Goal: Navigation & Orientation: Find specific page/section

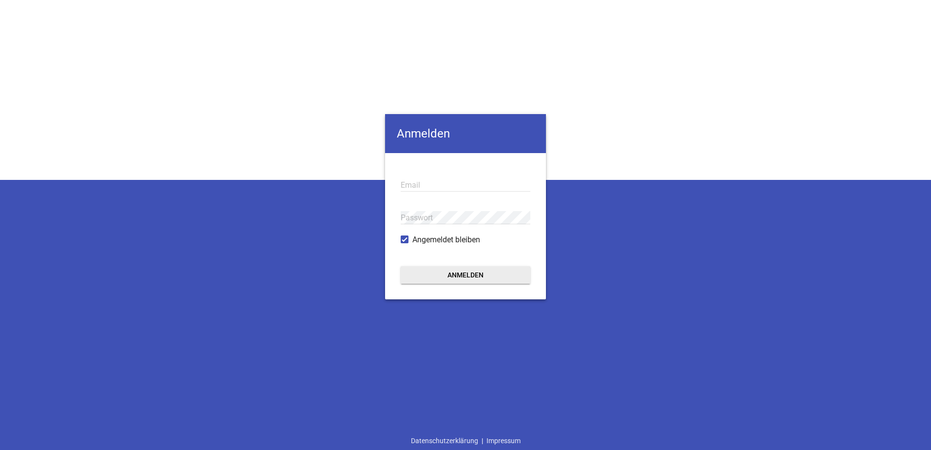
type input "[EMAIL_ADDRESS][DOMAIN_NAME]"
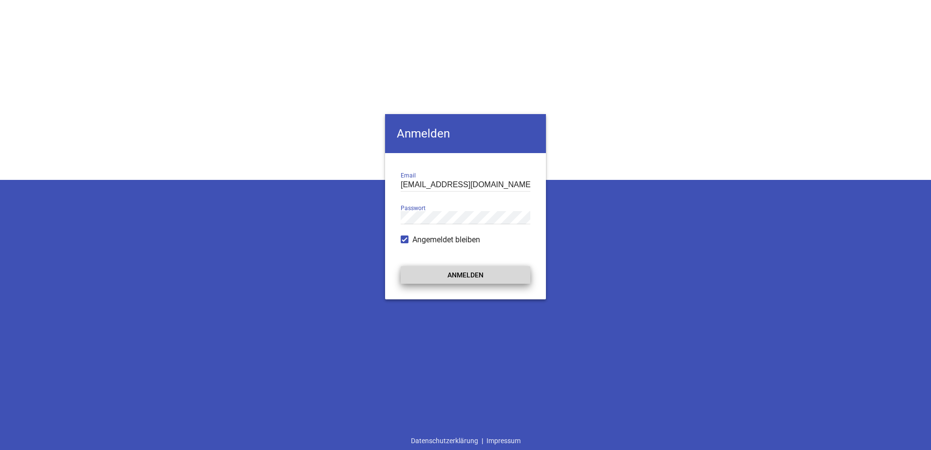
click at [411, 269] on button "Anmelden" at bounding box center [465, 275] width 130 height 18
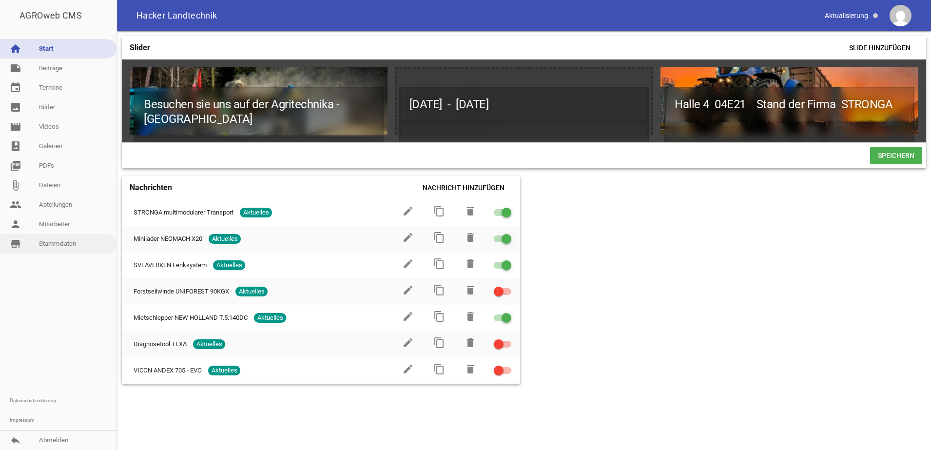
click at [54, 247] on link "store_mall_directory Stammdaten" at bounding box center [58, 243] width 116 height 19
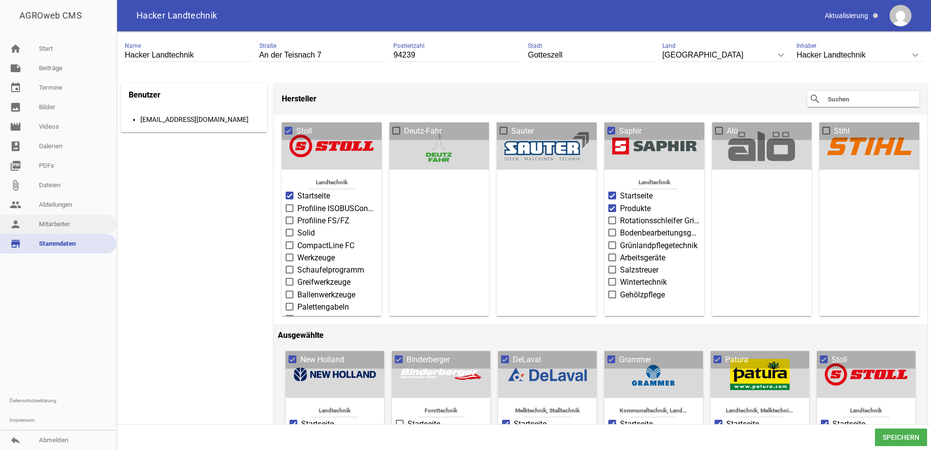
click at [53, 228] on link "person Mitarbeiter" at bounding box center [58, 223] width 116 height 19
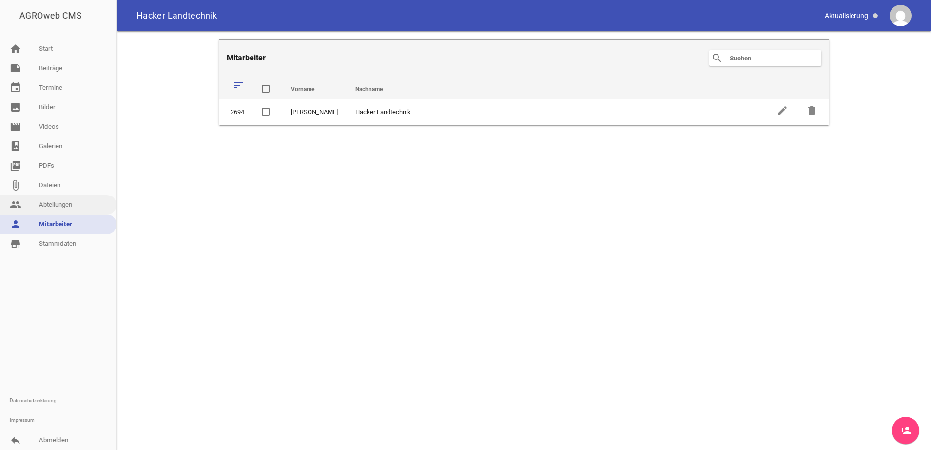
click at [52, 204] on link "people Abteilungen" at bounding box center [58, 204] width 116 height 19
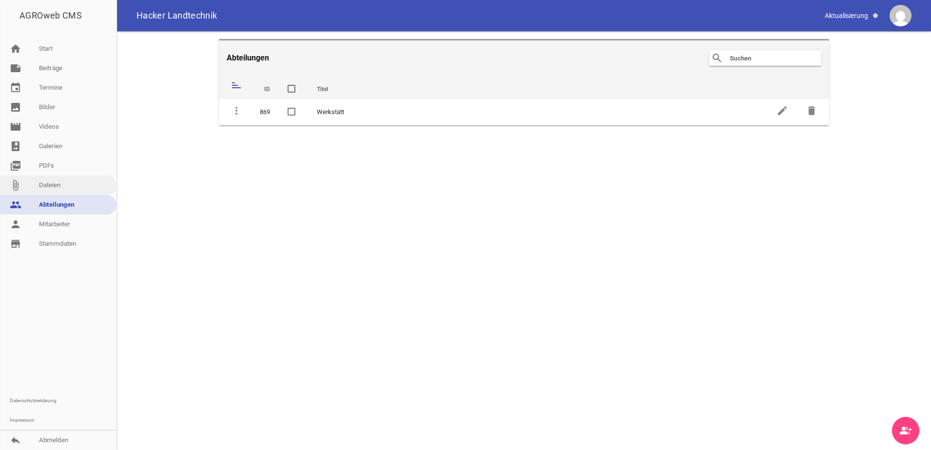
click at [52, 182] on link "attach_file Dateien" at bounding box center [58, 184] width 116 height 19
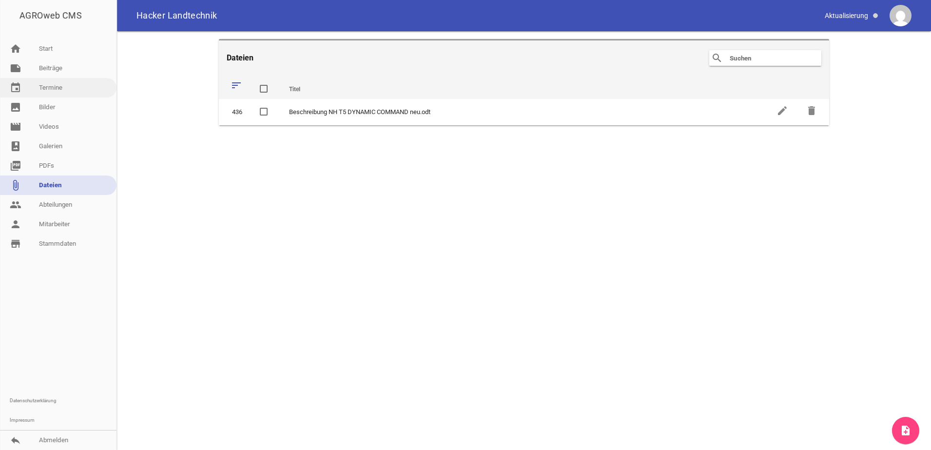
click at [52, 94] on link "event Termine" at bounding box center [58, 87] width 116 height 19
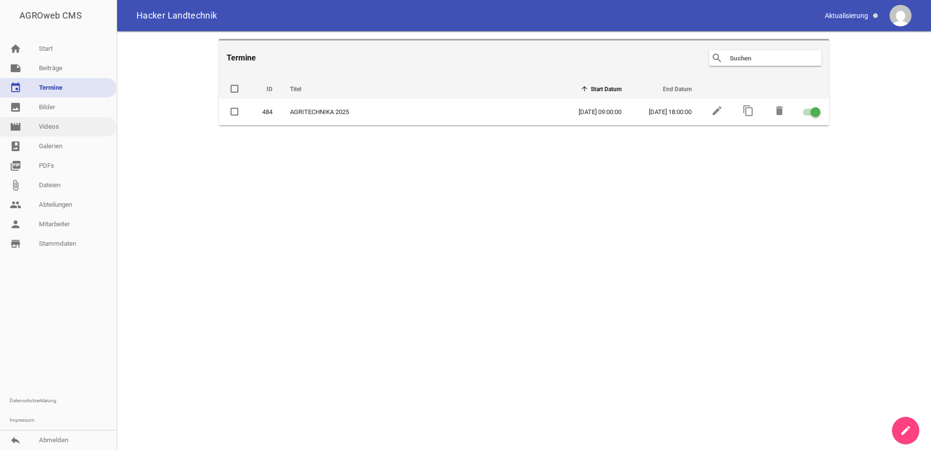
click at [51, 129] on link "movie Videos" at bounding box center [58, 126] width 116 height 19
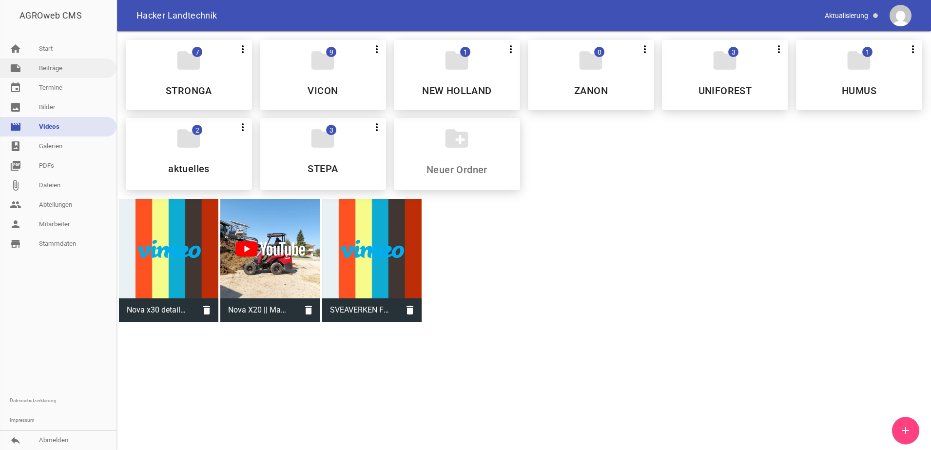
click at [49, 67] on link "note Beiträge" at bounding box center [58, 67] width 116 height 19
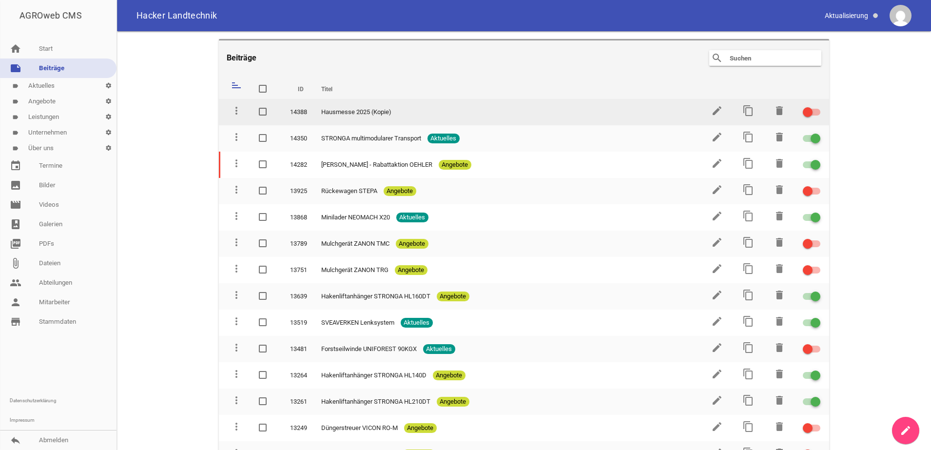
click at [344, 115] on span "Hausmesse 2025 (Kopie)" at bounding box center [356, 112] width 70 height 10
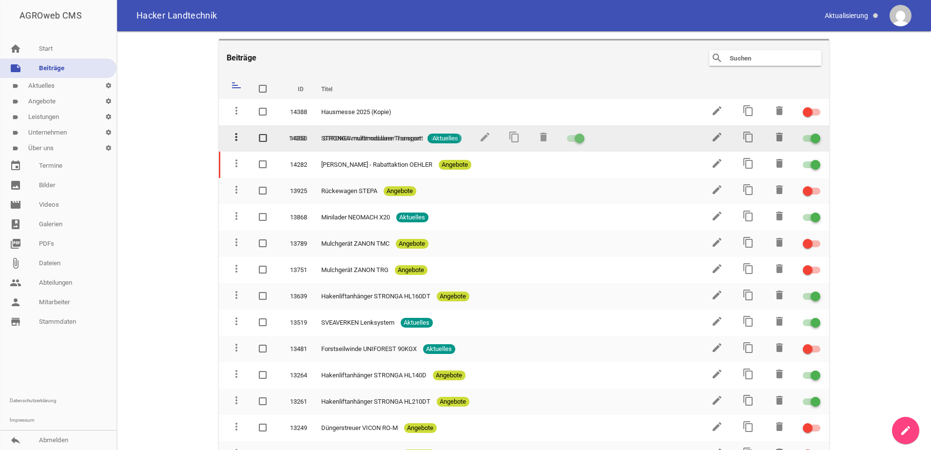
click at [236, 137] on icon "more_vert" at bounding box center [236, 137] width 12 height 12
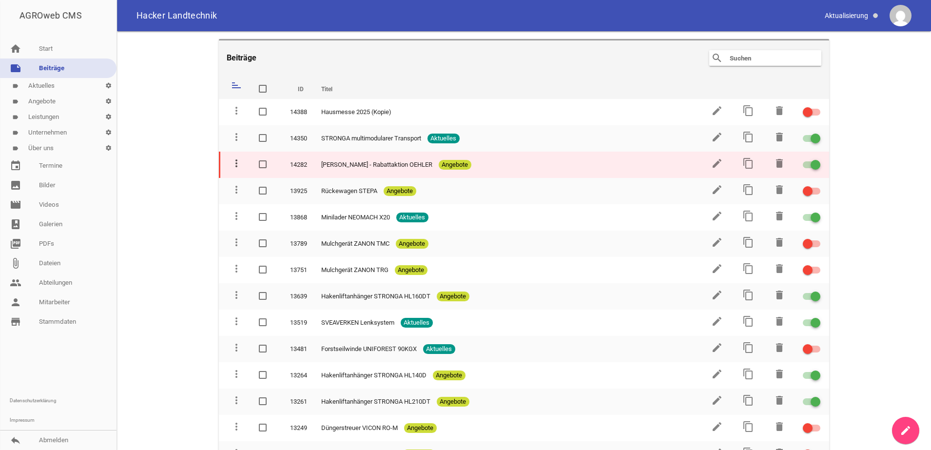
click at [239, 163] on icon "more_vert" at bounding box center [236, 163] width 12 height 12
click at [237, 167] on icon "more_vert" at bounding box center [236, 163] width 12 height 12
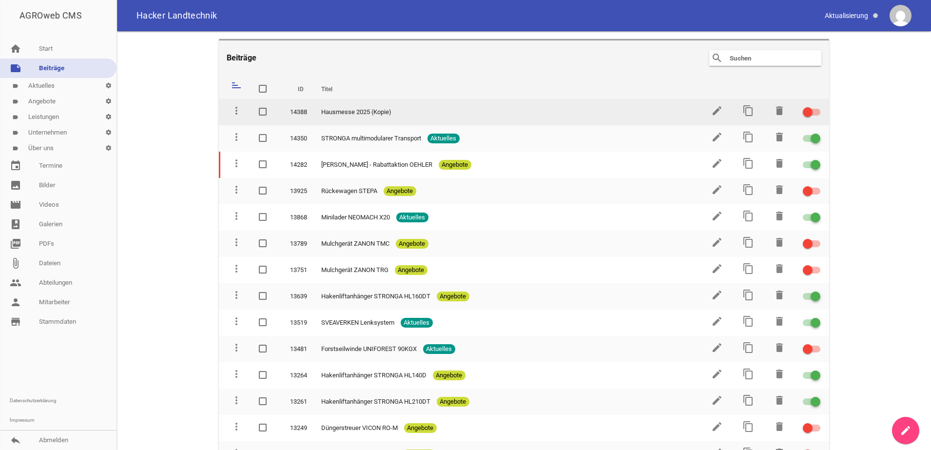
drag, startPoint x: 221, startPoint y: 160, endPoint x: 229, endPoint y: 120, distance: 40.8
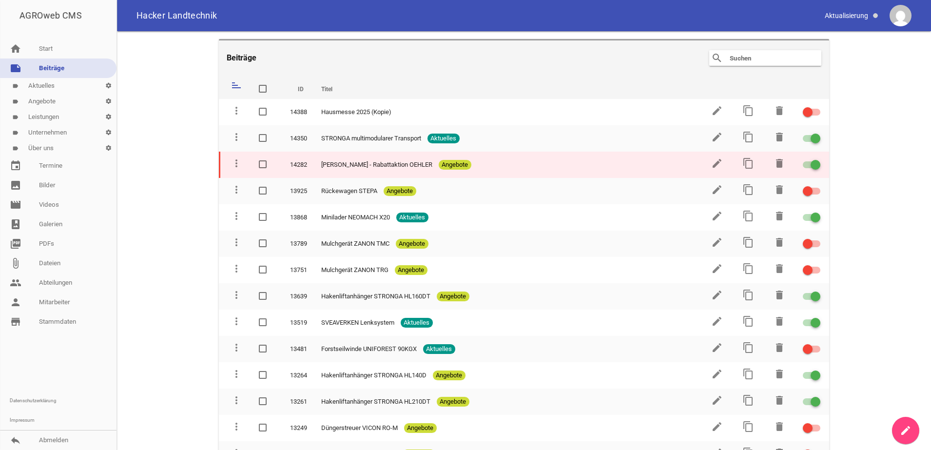
drag, startPoint x: 219, startPoint y: 157, endPoint x: 227, endPoint y: 172, distance: 16.6
click at [227, 172] on td "more_vert" at bounding box center [234, 165] width 31 height 26
click at [236, 159] on icon "more_vert" at bounding box center [236, 163] width 12 height 12
click at [236, 164] on icon "more_vert" at bounding box center [236, 163] width 12 height 12
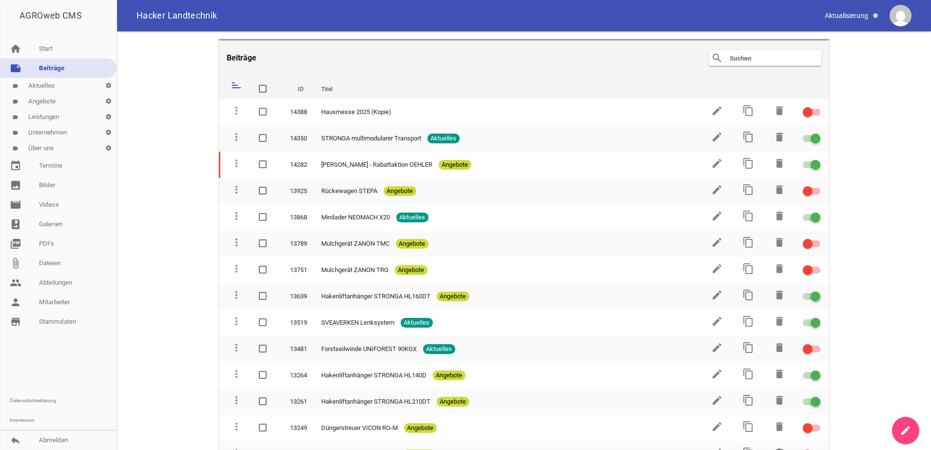
click at [235, 80] on icon "sort" at bounding box center [236, 85] width 12 height 12
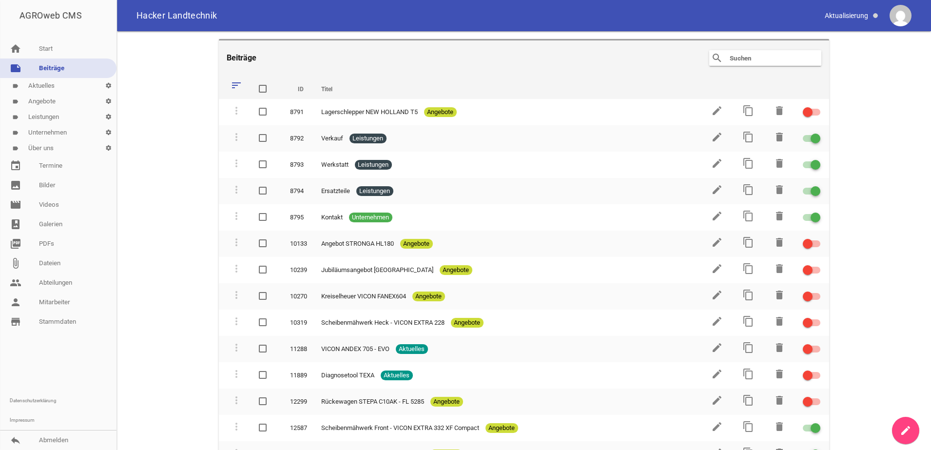
click at [235, 80] on icon "sort" at bounding box center [236, 85] width 12 height 12
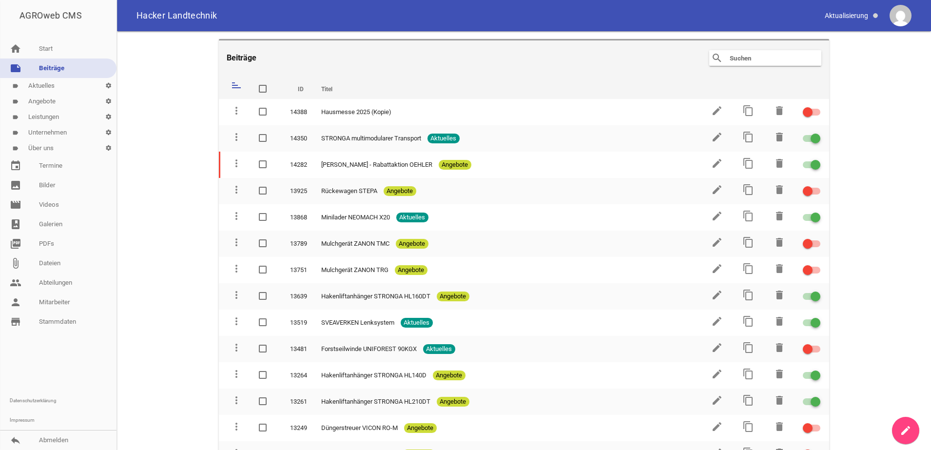
click at [235, 80] on icon "sort" at bounding box center [236, 85] width 12 height 12
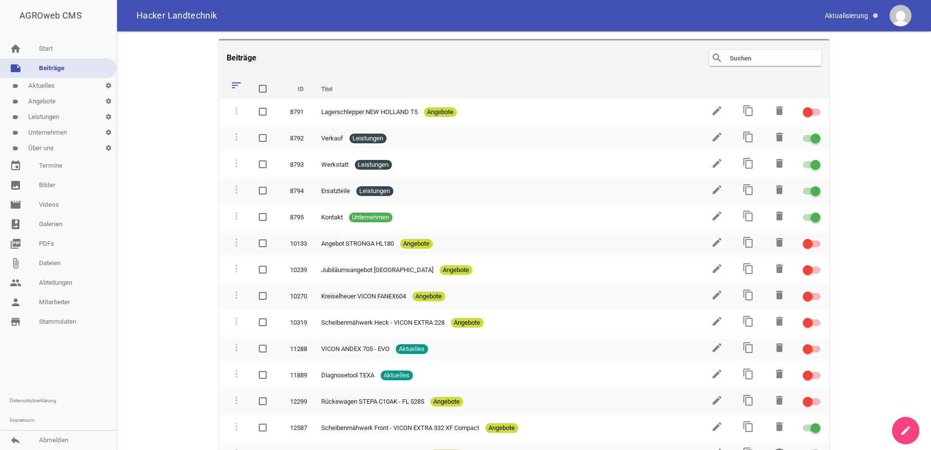
click at [235, 80] on icon "sort" at bounding box center [236, 85] width 12 height 12
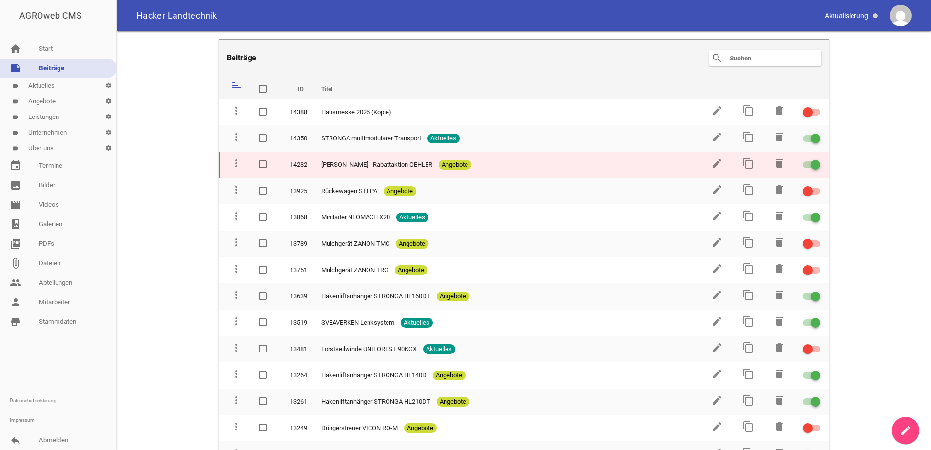
click at [291, 164] on td "14282" at bounding box center [296, 165] width 31 height 26
click at [711, 166] on icon "edit" at bounding box center [717, 163] width 12 height 12
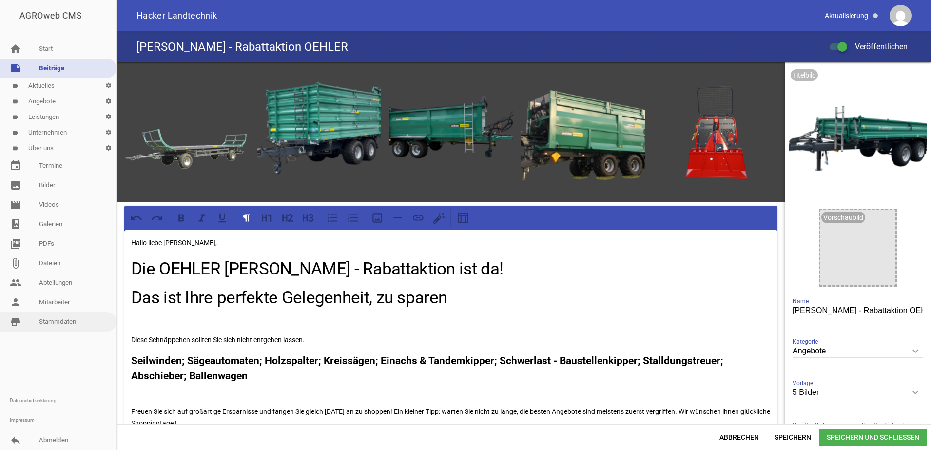
click at [58, 322] on link "store_mall_directory Stammdaten" at bounding box center [58, 321] width 116 height 19
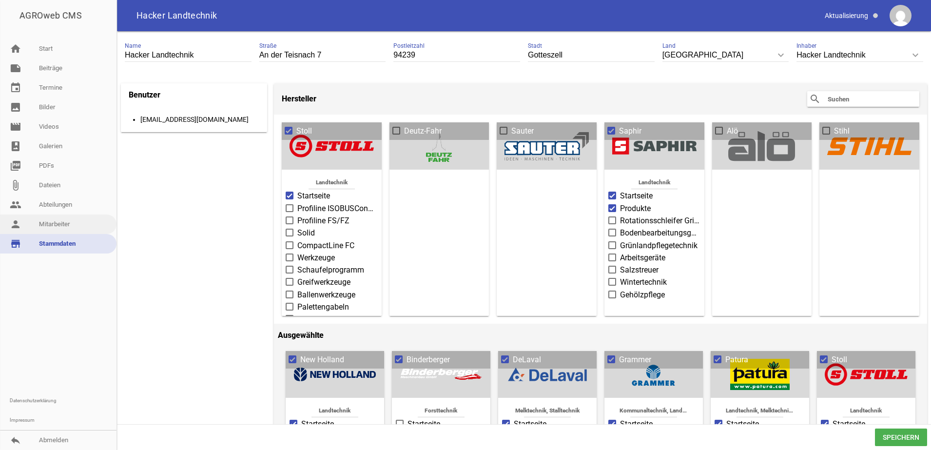
click at [62, 225] on link "person Mitarbeiter" at bounding box center [58, 223] width 116 height 19
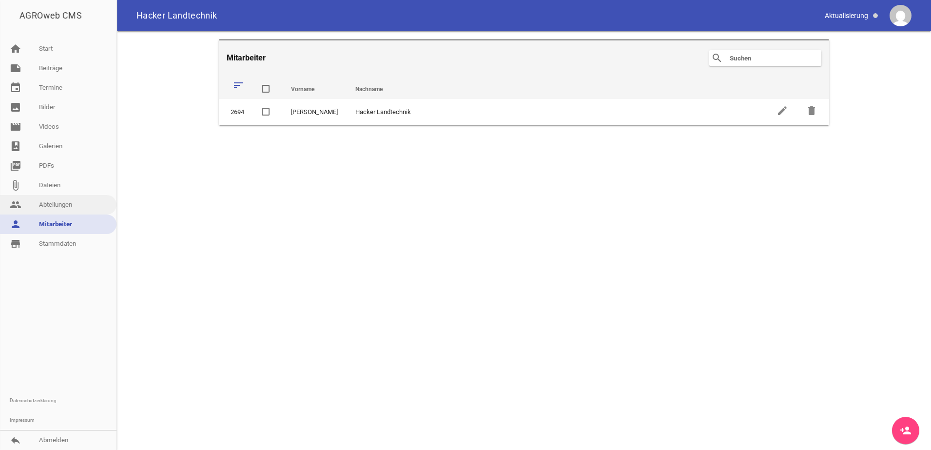
click at [57, 198] on link "people Abteilungen" at bounding box center [58, 204] width 116 height 19
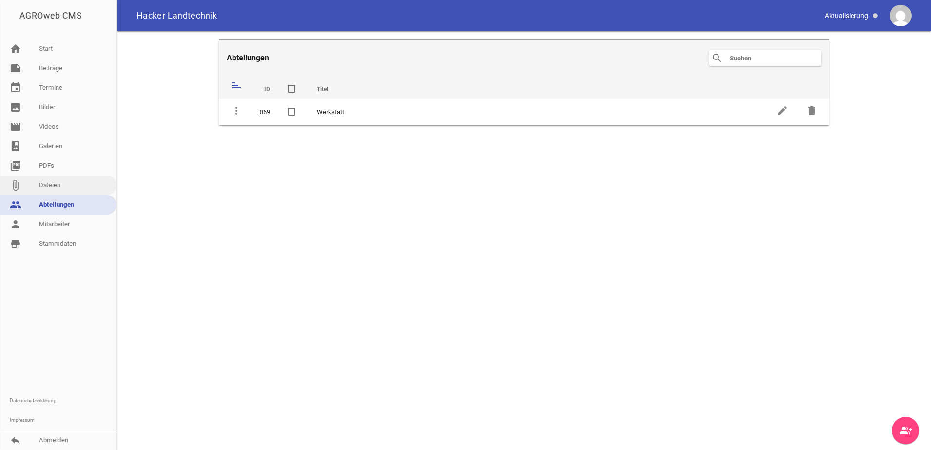
click at [53, 185] on link "attach_file Dateien" at bounding box center [58, 184] width 116 height 19
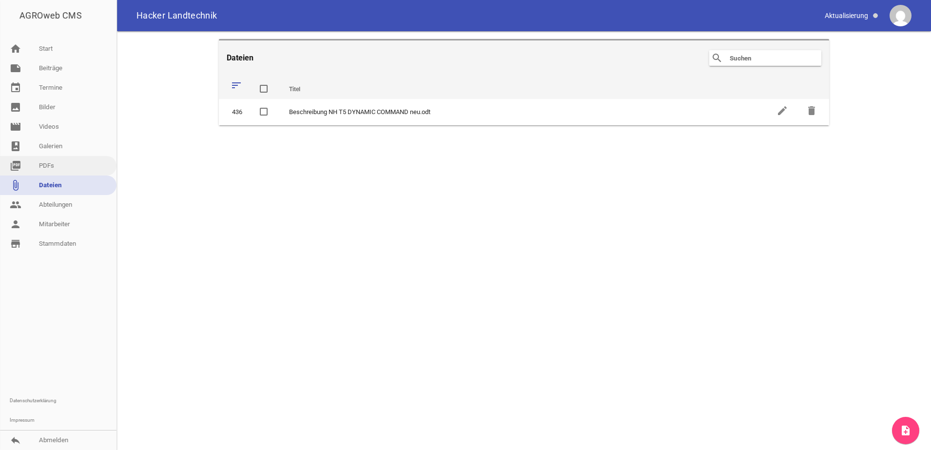
click at [49, 168] on link "picture_as_pdf PDFs" at bounding box center [58, 165] width 116 height 19
